Goal: Task Accomplishment & Management: Complete application form

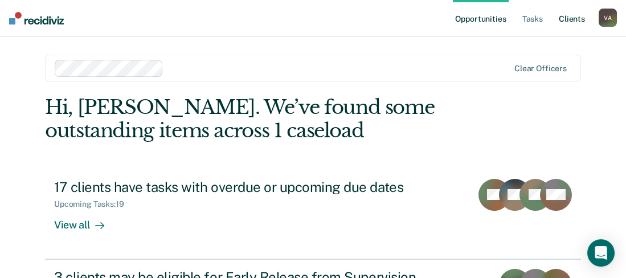
click at [578, 21] on link "Client s" at bounding box center [572, 18] width 31 height 36
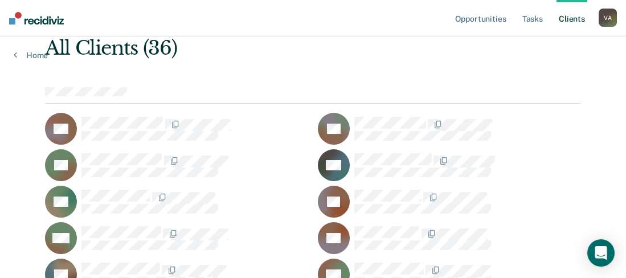
scroll to position [56, 0]
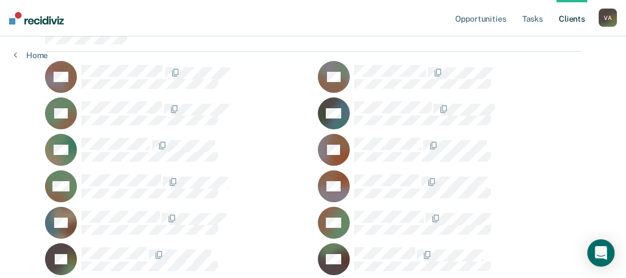
scroll to position [76, 0]
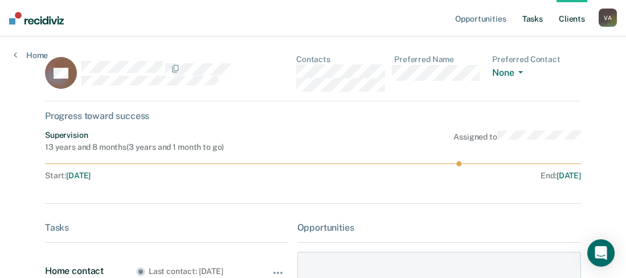
click at [540, 19] on link "Tasks" at bounding box center [532, 18] width 25 height 36
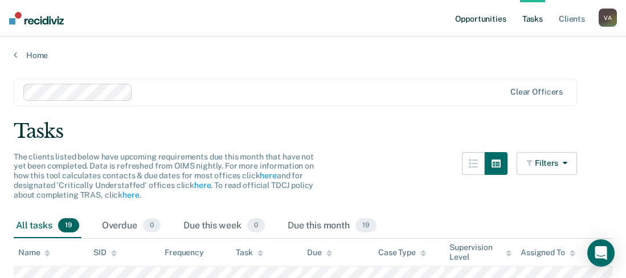
click at [480, 21] on link "Opportunities" at bounding box center [480, 18] width 55 height 36
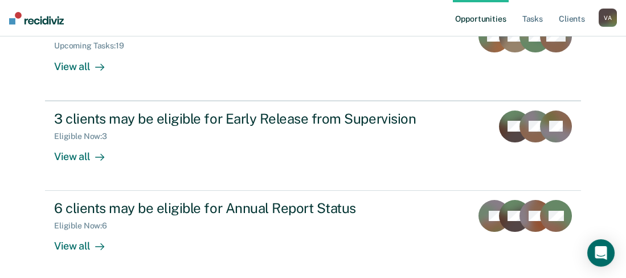
scroll to position [171, 0]
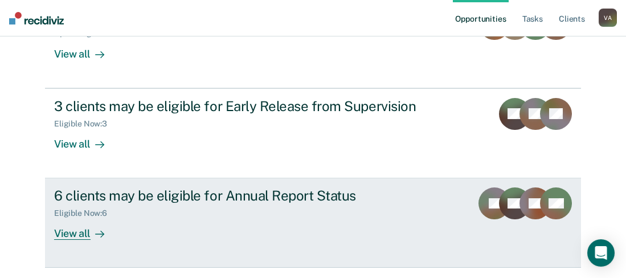
click at [83, 235] on div "View all" at bounding box center [86, 229] width 64 height 22
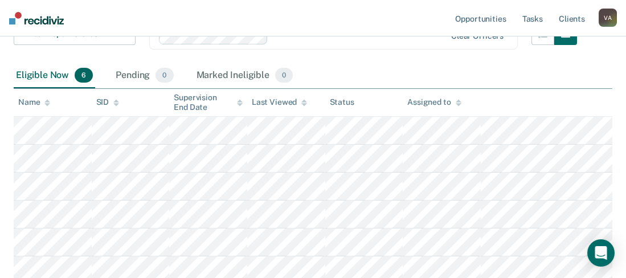
scroll to position [228, 0]
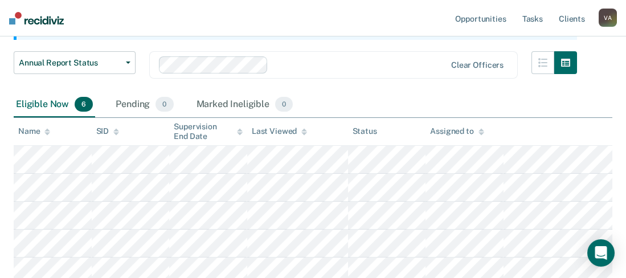
scroll to position [114, 0]
